Goal: Transaction & Acquisition: Purchase product/service

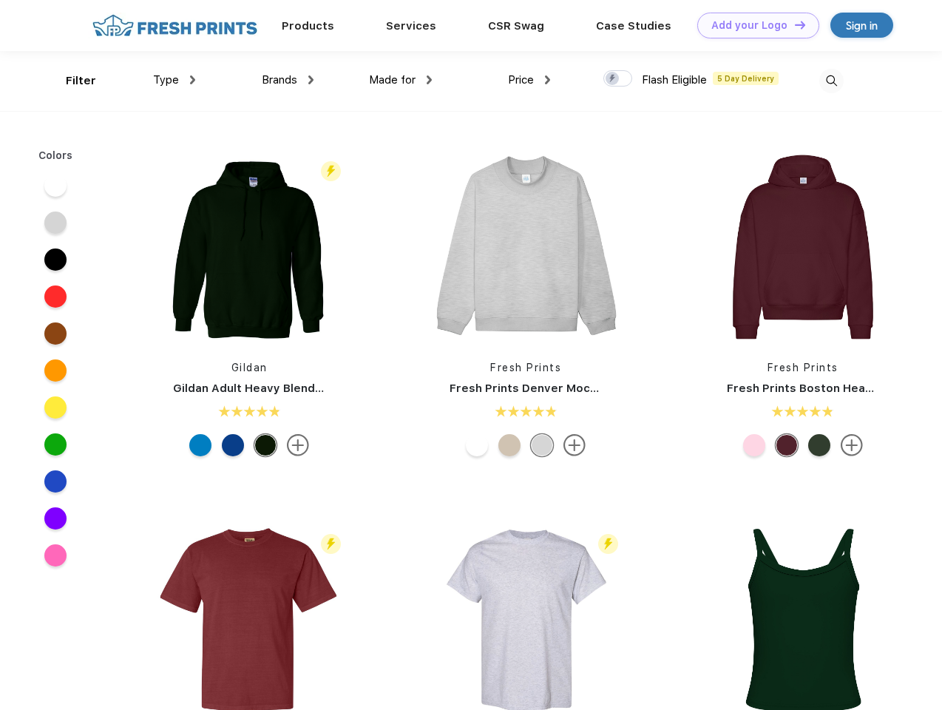
scroll to position [1, 0]
click at [753, 25] on link "Add your Logo Design Tool" at bounding box center [758, 26] width 122 height 26
click at [0, 0] on div "Design Tool" at bounding box center [0, 0] width 0 height 0
click at [794, 24] on link "Add your Logo Design Tool" at bounding box center [758, 26] width 122 height 26
click at [71, 81] on div "Filter" at bounding box center [81, 80] width 30 height 17
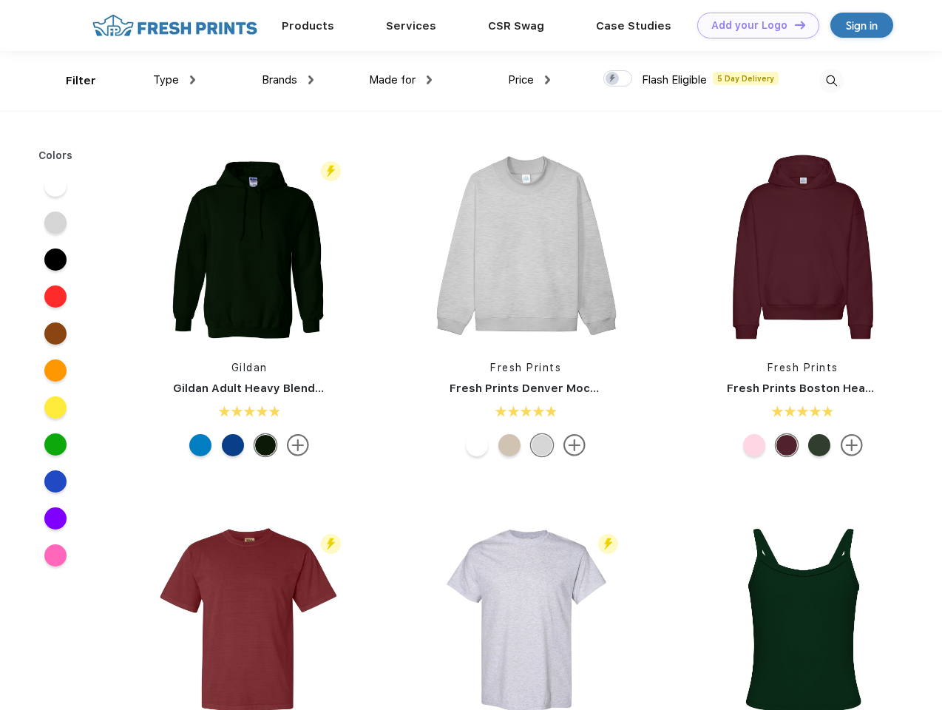
click at [175, 80] on span "Type" at bounding box center [166, 79] width 26 height 13
click at [288, 80] on span "Brands" at bounding box center [280, 79] width 36 height 13
click at [401, 80] on span "Made for" at bounding box center [392, 79] width 47 height 13
click at [530, 80] on span "Price" at bounding box center [521, 79] width 26 height 13
click at [618, 79] on div at bounding box center [618, 78] width 29 height 16
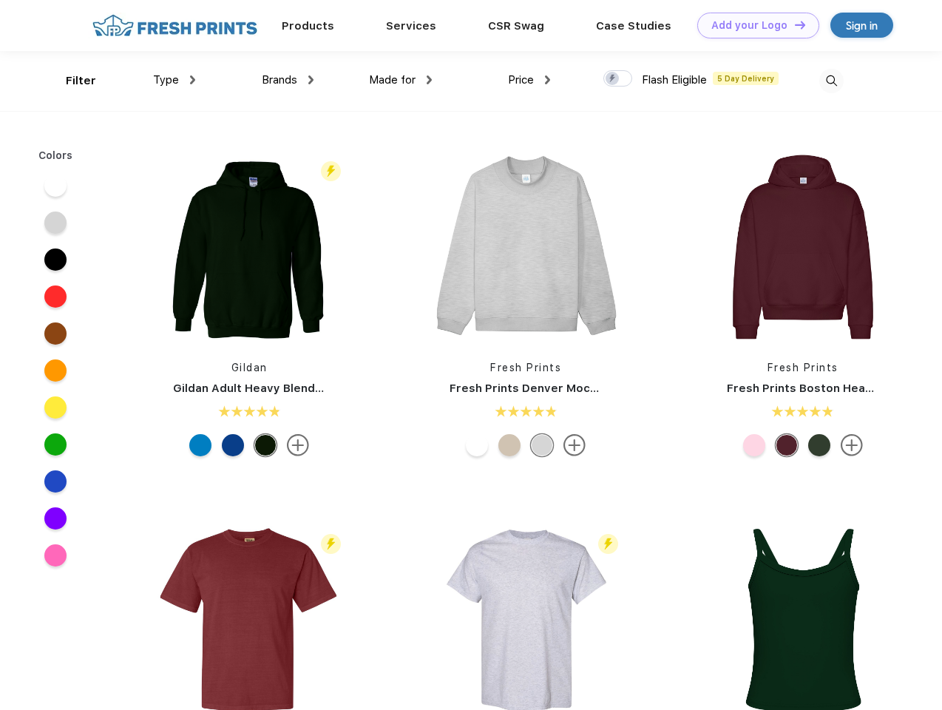
click at [613, 79] on input "checkbox" at bounding box center [609, 75] width 10 height 10
click at [831, 81] on img at bounding box center [832, 81] width 24 height 24
